Goal: Find specific page/section: Find specific page/section

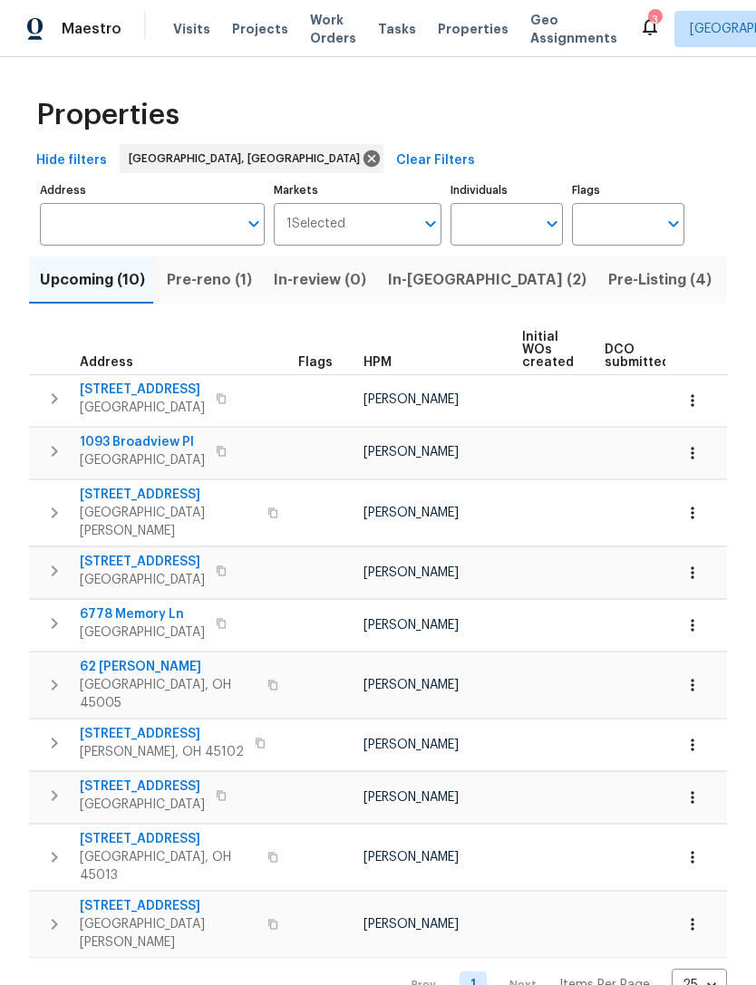
click at [608, 272] on span "Pre-Listing (4)" at bounding box center [659, 279] width 103 height 25
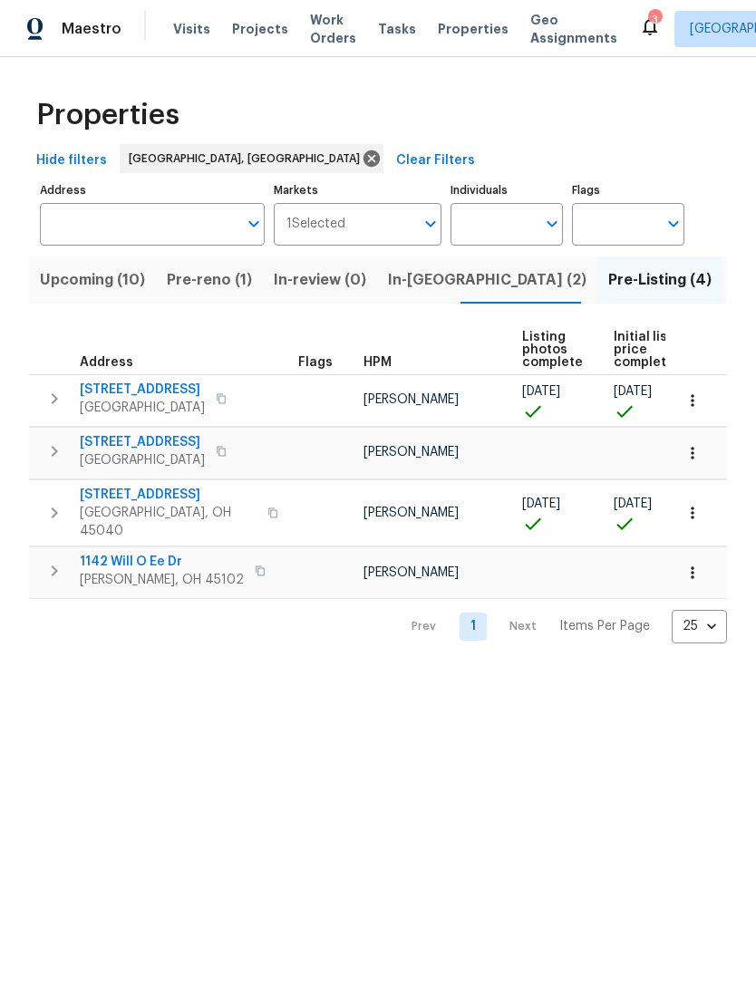
click at [148, 553] on span "1142 Will O Ee Dr" at bounding box center [162, 562] width 164 height 18
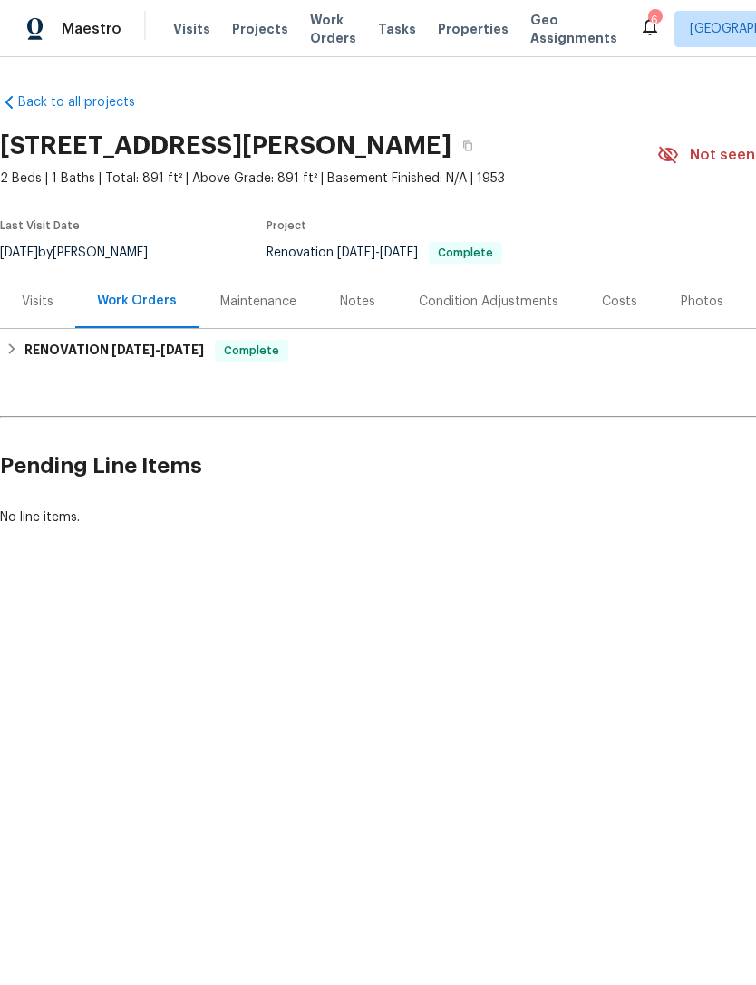
click at [699, 303] on div "Photos" at bounding box center [702, 302] width 43 height 18
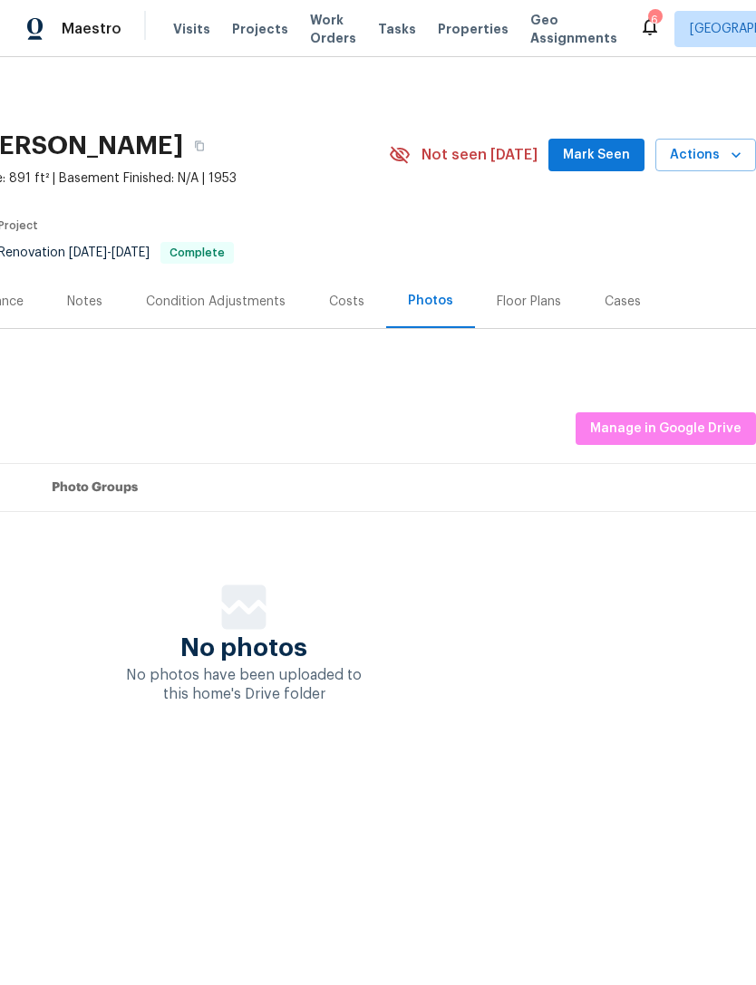
scroll to position [0, 268]
click at [686, 415] on button "Manage in Google Drive" at bounding box center [666, 429] width 180 height 34
click at [660, 429] on span "Manage in Google Drive" at bounding box center [665, 429] width 151 height 23
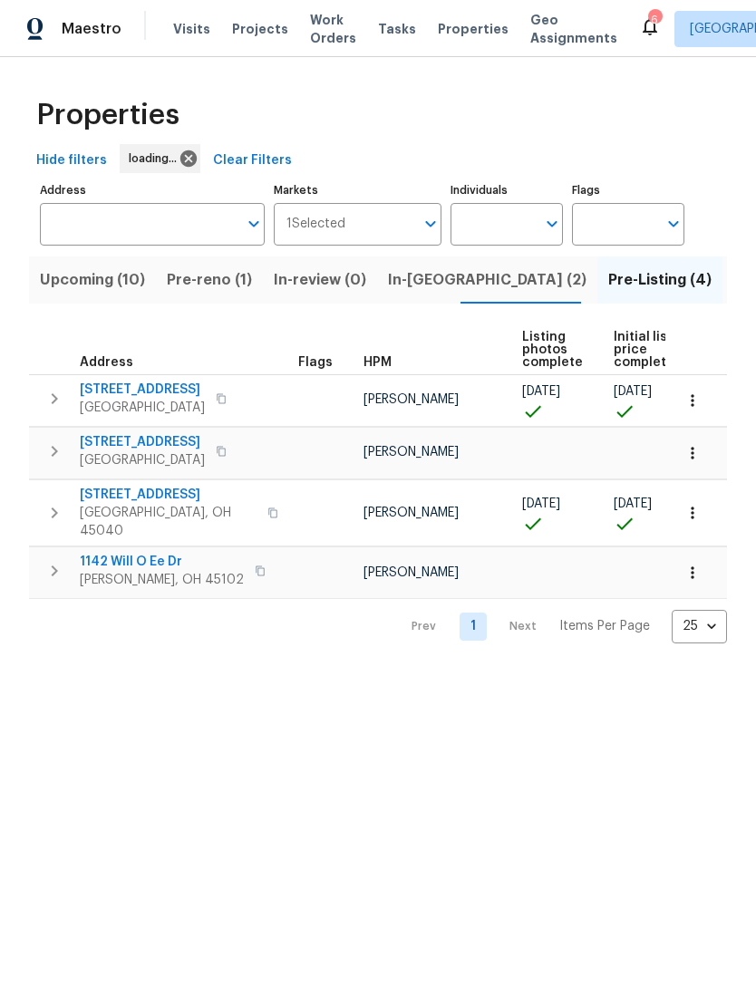
click at [449, 33] on span "Properties" at bounding box center [473, 29] width 71 height 18
click at [204, 288] on span "Pre-reno (1)" at bounding box center [209, 279] width 85 height 25
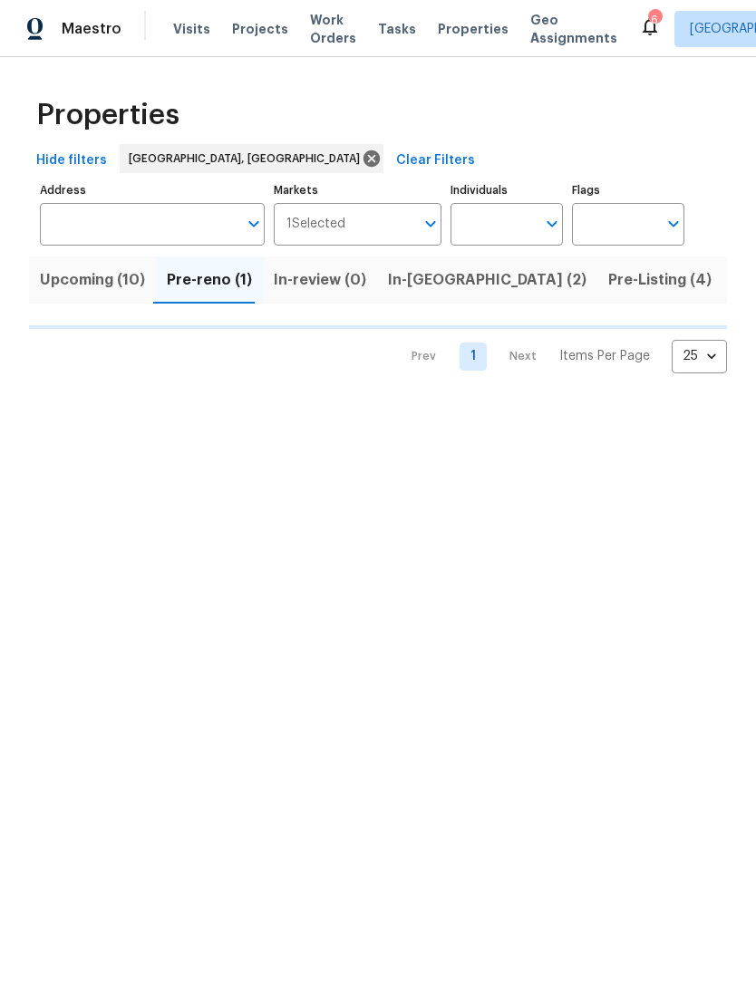
click at [111, 287] on span "Upcoming (10)" at bounding box center [92, 279] width 105 height 25
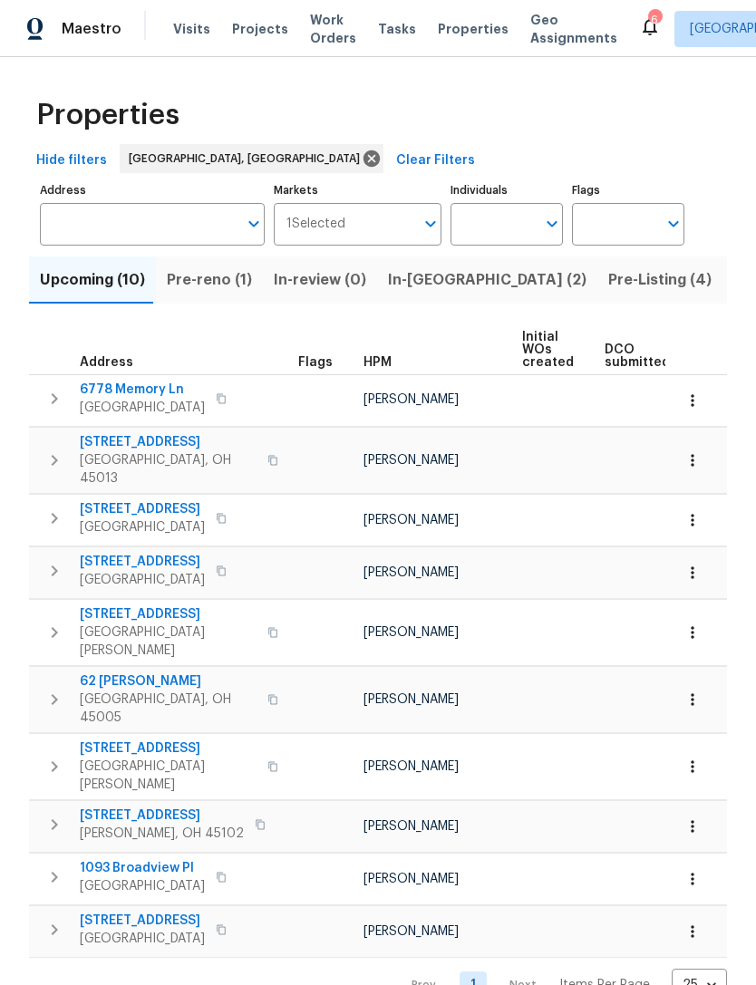
click at [608, 274] on span "Pre-Listing (4)" at bounding box center [659, 279] width 103 height 25
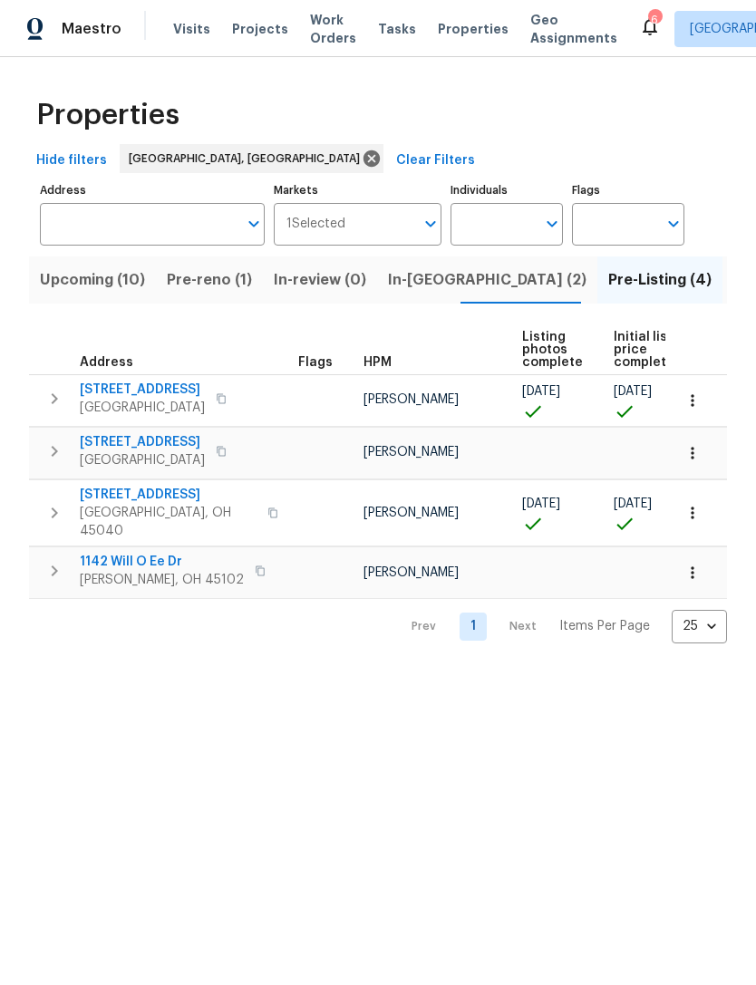
click at [154, 554] on span "1142 Will O Ee Dr" at bounding box center [162, 562] width 164 height 18
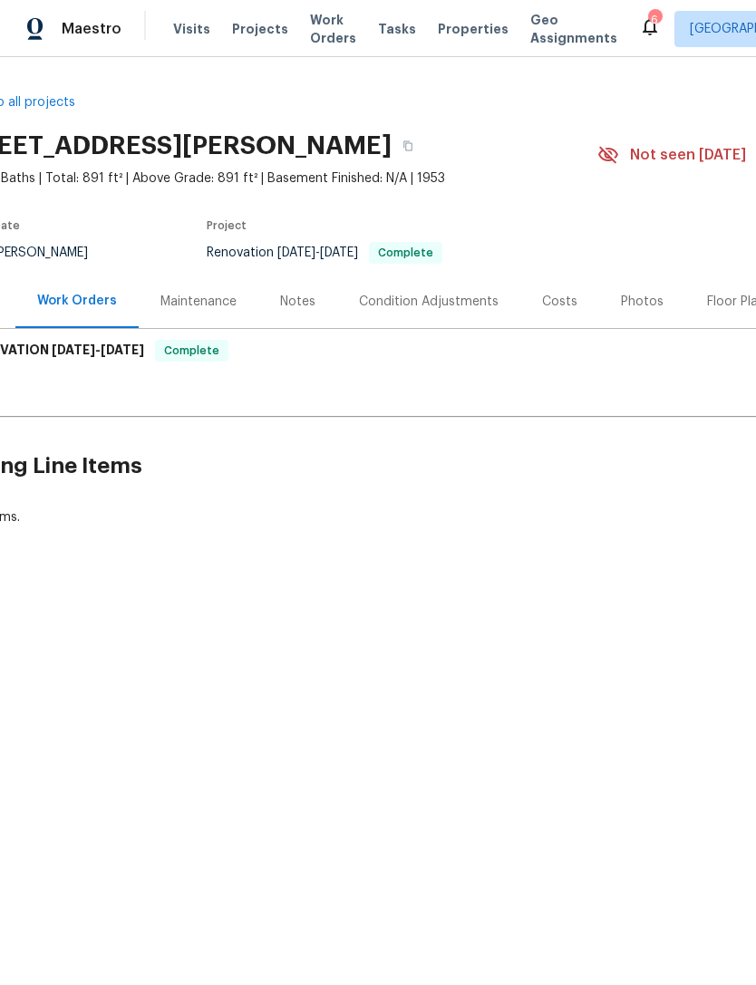
scroll to position [0, 80]
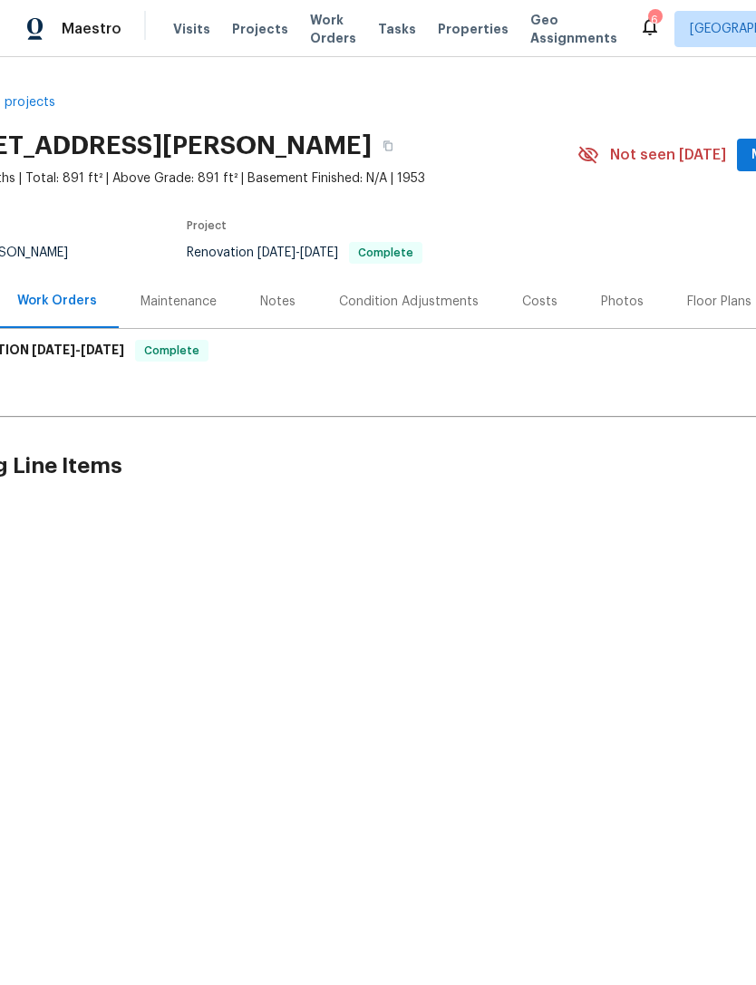
click at [622, 307] on div "Photos" at bounding box center [622, 302] width 43 height 18
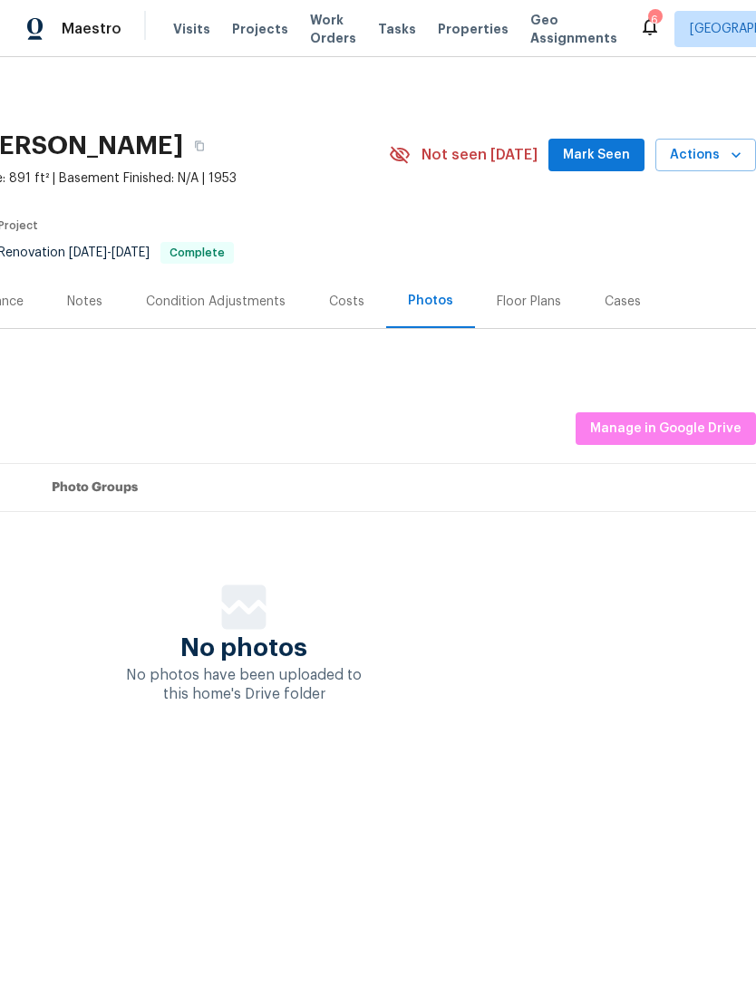
scroll to position [0, 268]
click at [683, 419] on span "Manage in Google Drive" at bounding box center [665, 429] width 151 height 23
click at [251, 35] on span "Projects" at bounding box center [260, 29] width 56 height 18
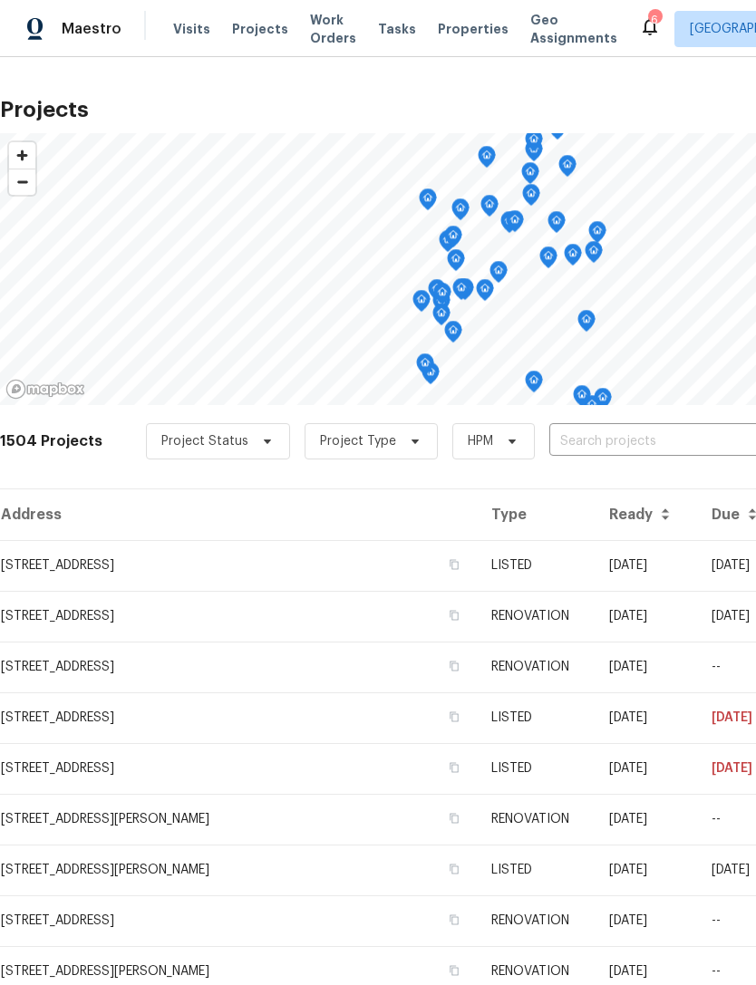
click at [61, 563] on td "1943 Chase Ave, Cincinnati, OH 45223" at bounding box center [238, 565] width 477 height 51
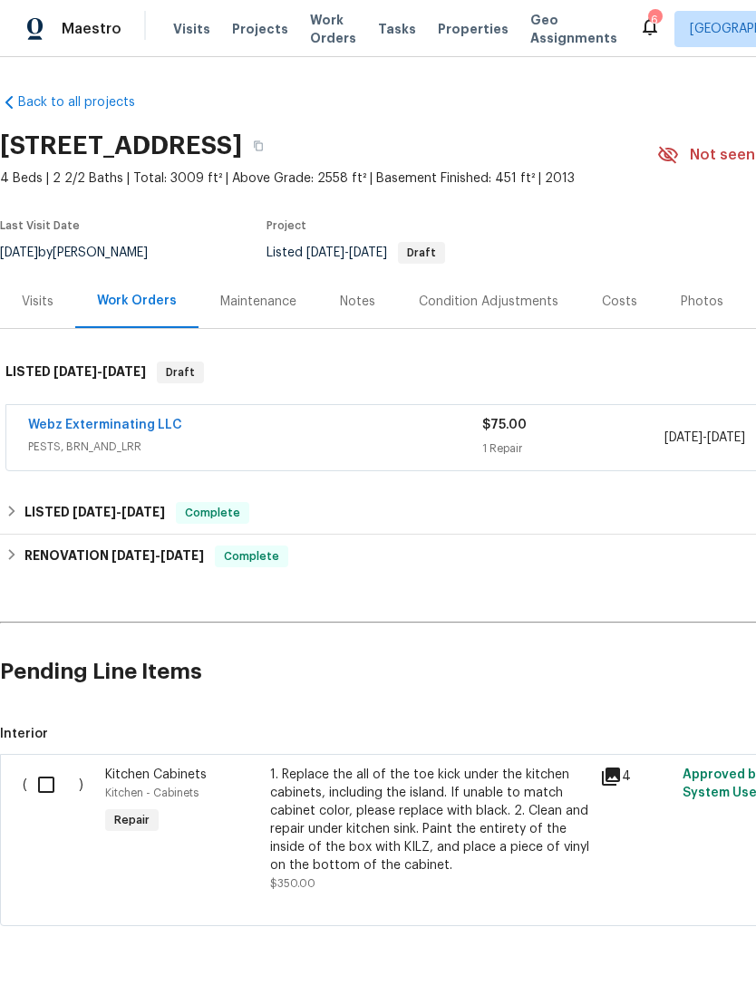
click at [80, 412] on div "Webz Exterminating LLC PESTS, BRN_AND_LRR $75.00 1 Repair 9/9/2025 - 9/11/2025 …" at bounding box center [512, 437] width 1012 height 65
click at [81, 431] on link "Webz Exterminating LLC" at bounding box center [105, 425] width 154 height 13
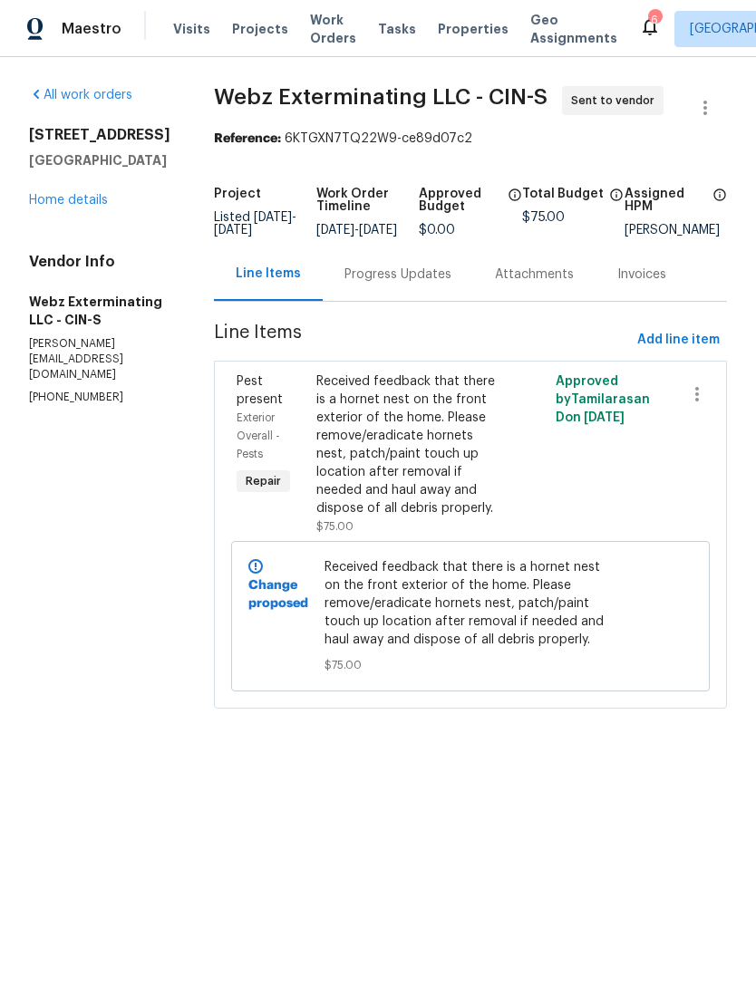
click at [249, 34] on span "Projects" at bounding box center [260, 29] width 56 height 18
